Goal: Task Accomplishment & Management: Use online tool/utility

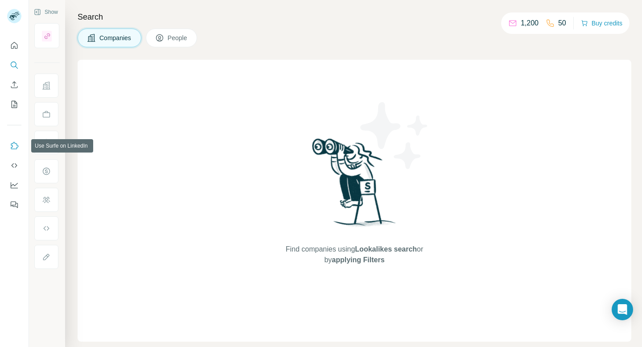
click at [14, 146] on icon "Use Surfe on LinkedIn" at bounding box center [14, 145] width 9 height 9
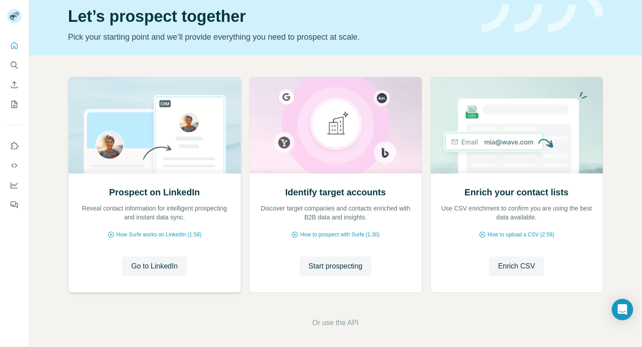
scroll to position [37, 0]
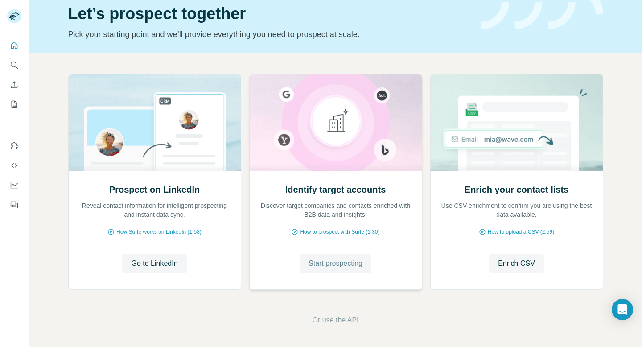
click at [309, 262] on span "Start prospecting" at bounding box center [335, 263] width 54 height 11
